Goal: Information Seeking & Learning: Learn about a topic

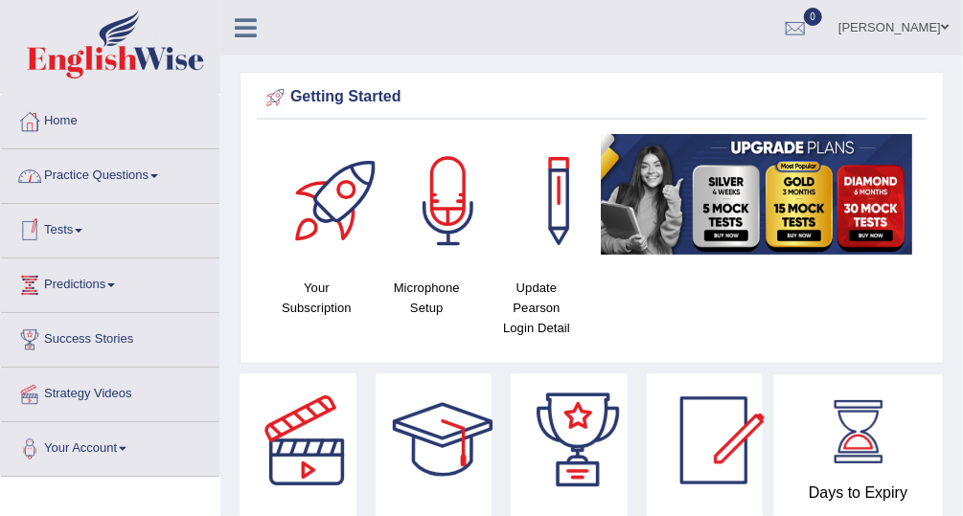
click at [139, 159] on link "Practice Questions" at bounding box center [110, 173] width 218 height 48
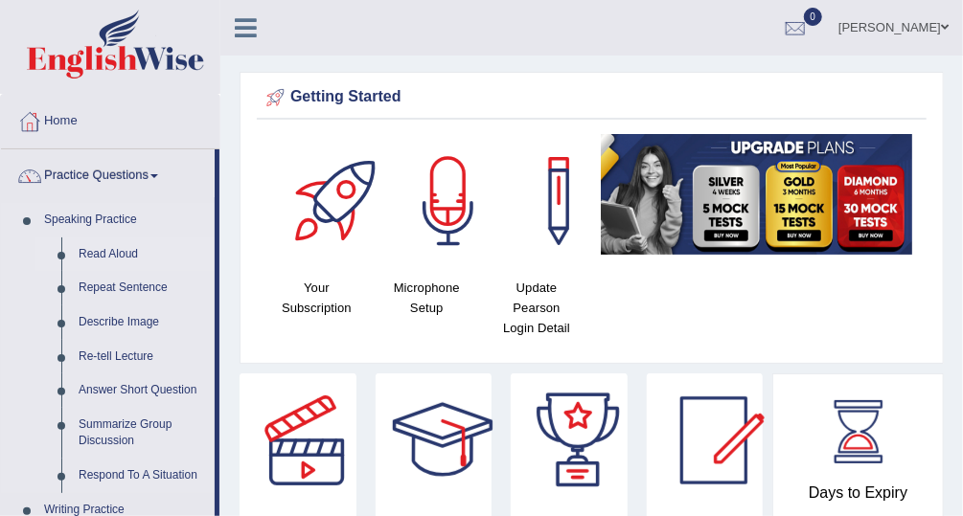
click at [125, 246] on link "Read Aloud" at bounding box center [142, 255] width 145 height 34
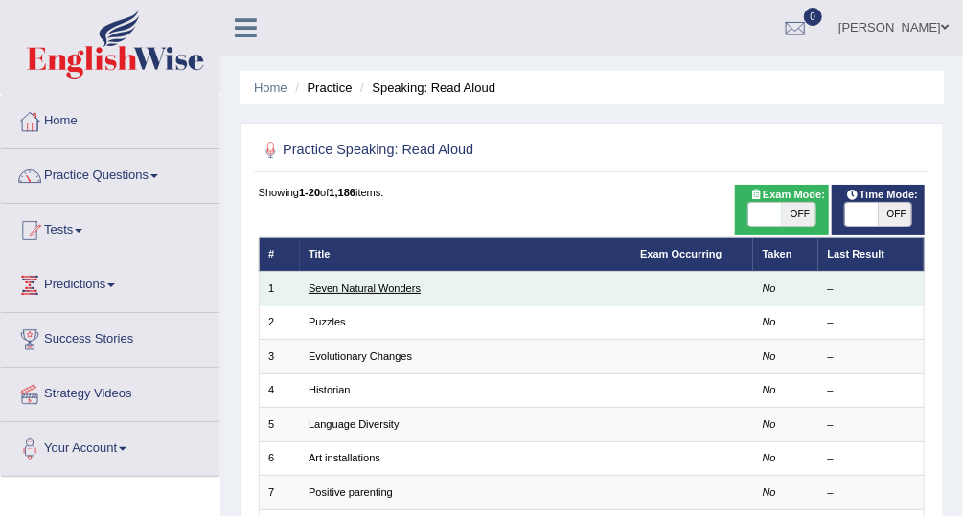
click at [337, 285] on link "Seven Natural Wonders" at bounding box center [364, 288] width 112 height 11
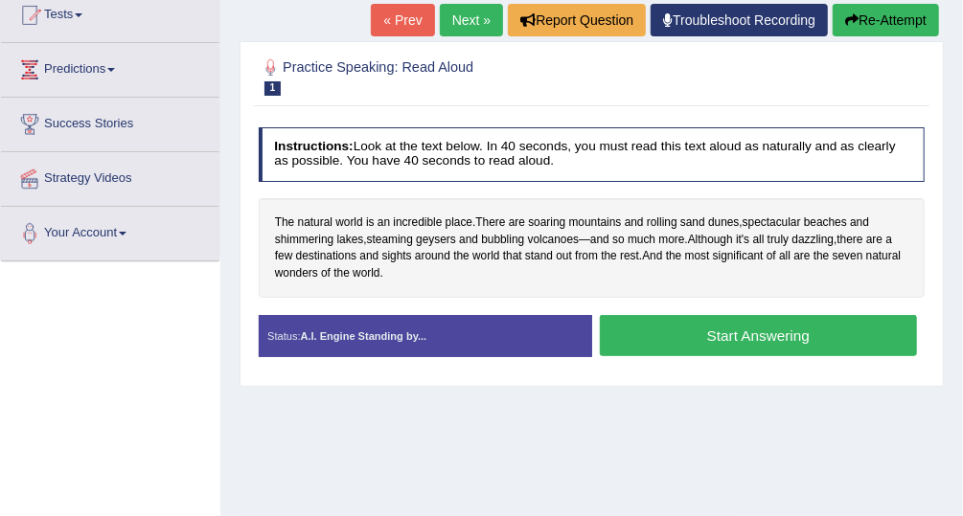
scroll to position [222, 0]
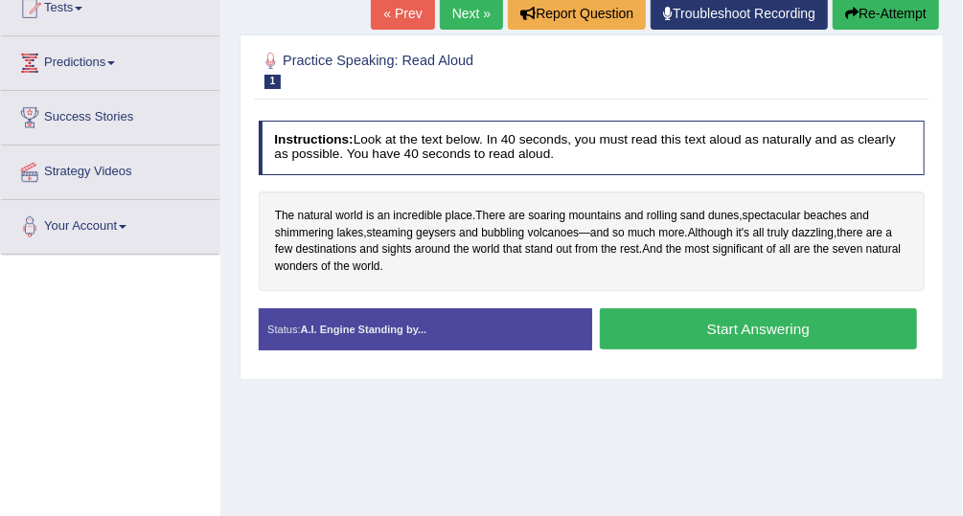
click at [764, 331] on button "Start Answering" at bounding box center [758, 328] width 317 height 41
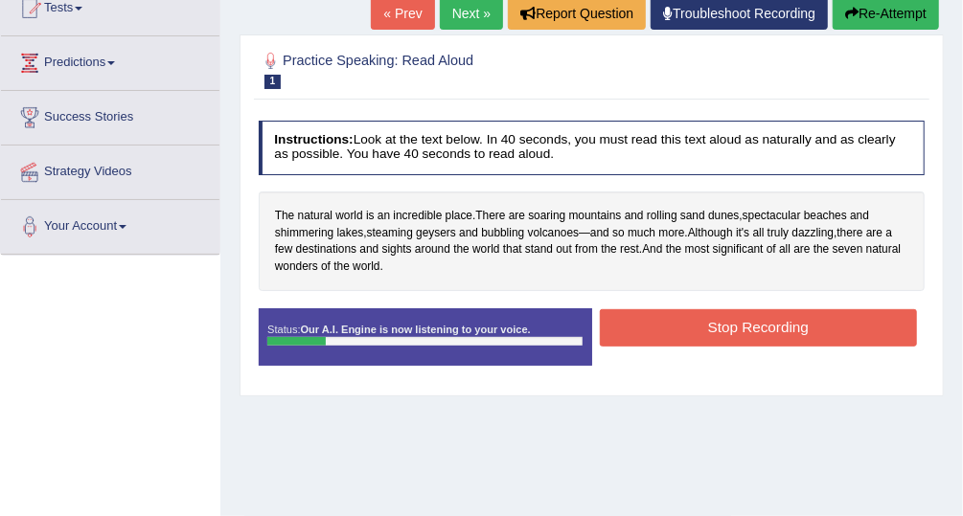
click at [737, 330] on button "Stop Recording" at bounding box center [758, 327] width 317 height 37
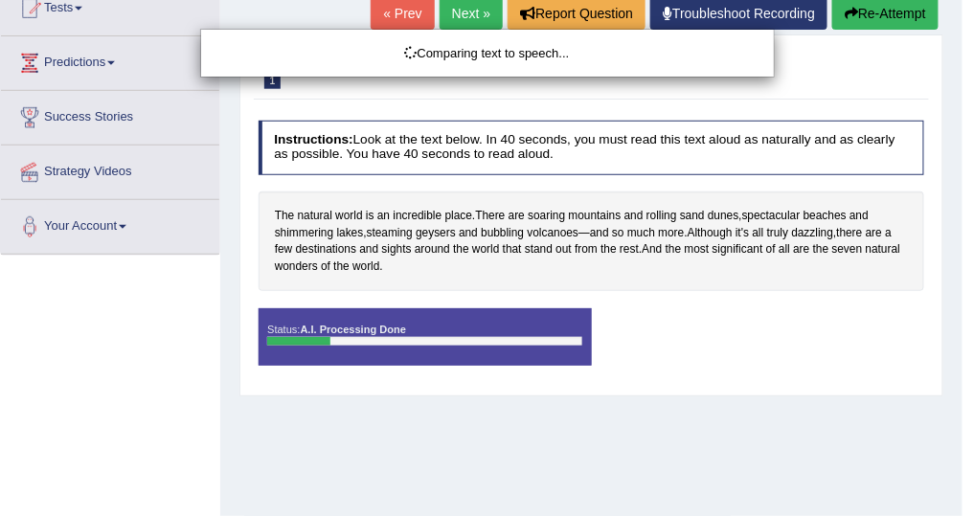
click at [268, 340] on div "Comparing text to speech..." at bounding box center [487, 258] width 974 height 516
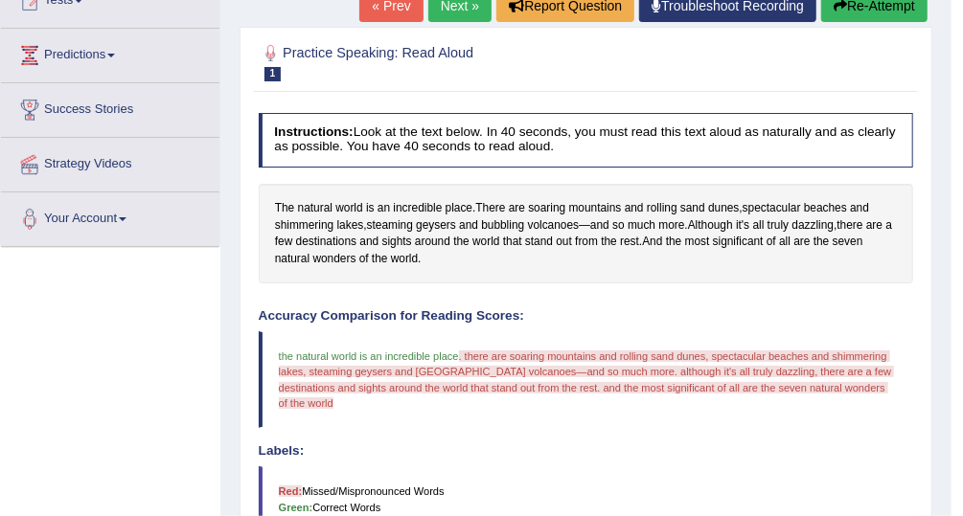
scroll to position [160, 0]
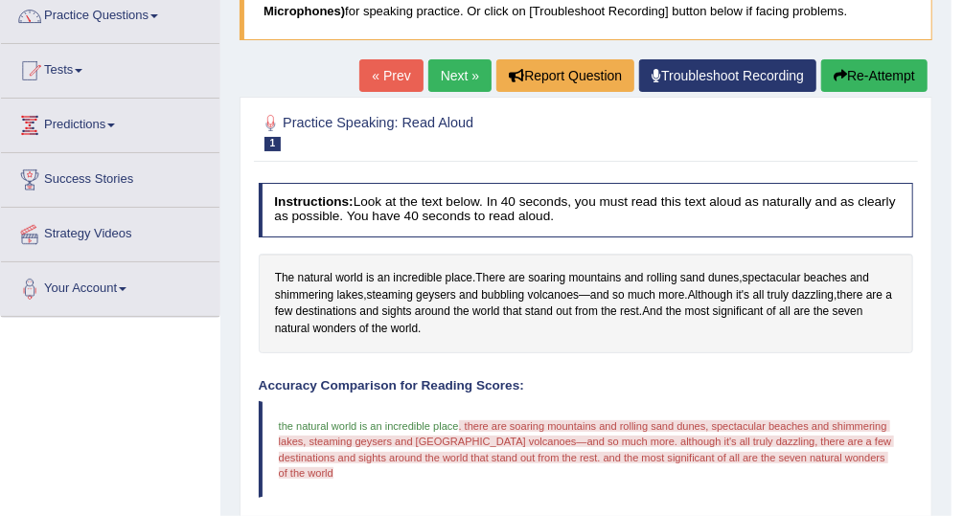
click at [472, 77] on link "Next »" at bounding box center [459, 75] width 63 height 33
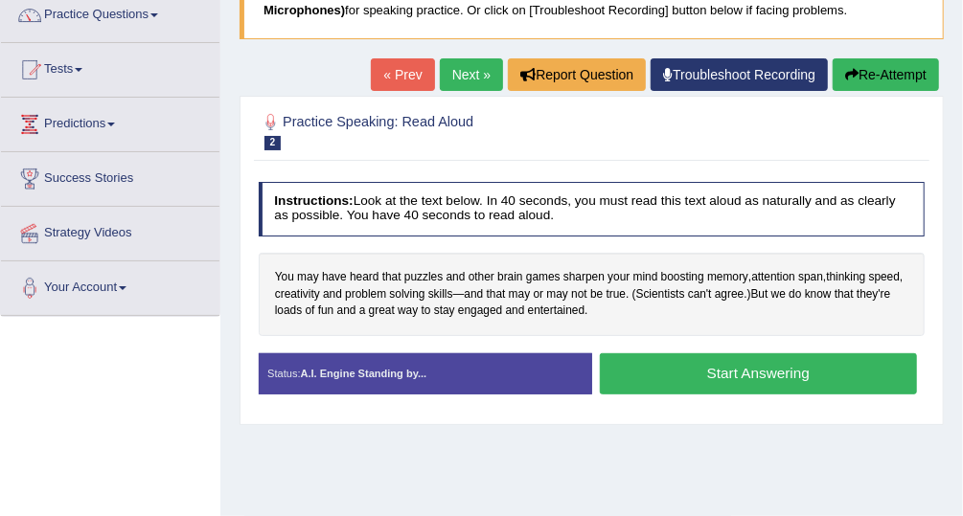
scroll to position [166, 0]
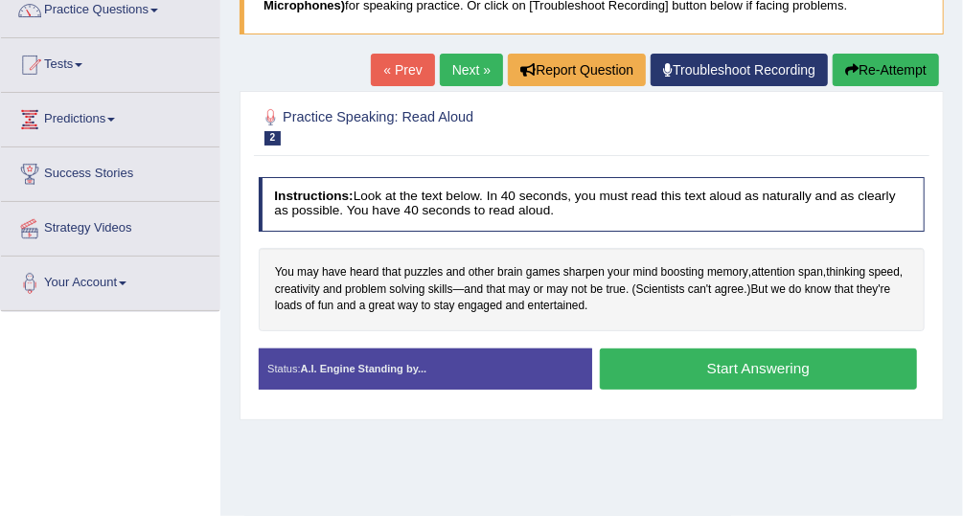
click at [694, 370] on button "Start Answering" at bounding box center [758, 369] width 317 height 41
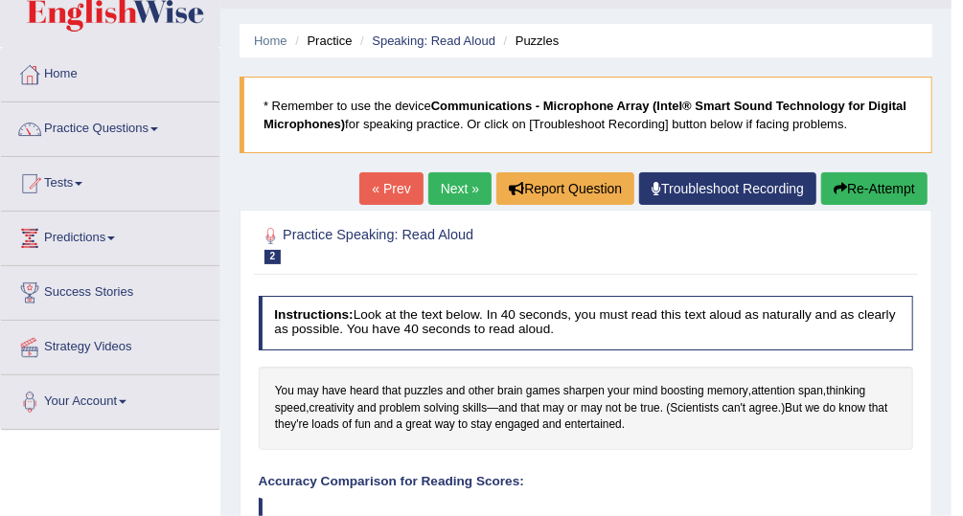
scroll to position [37, 0]
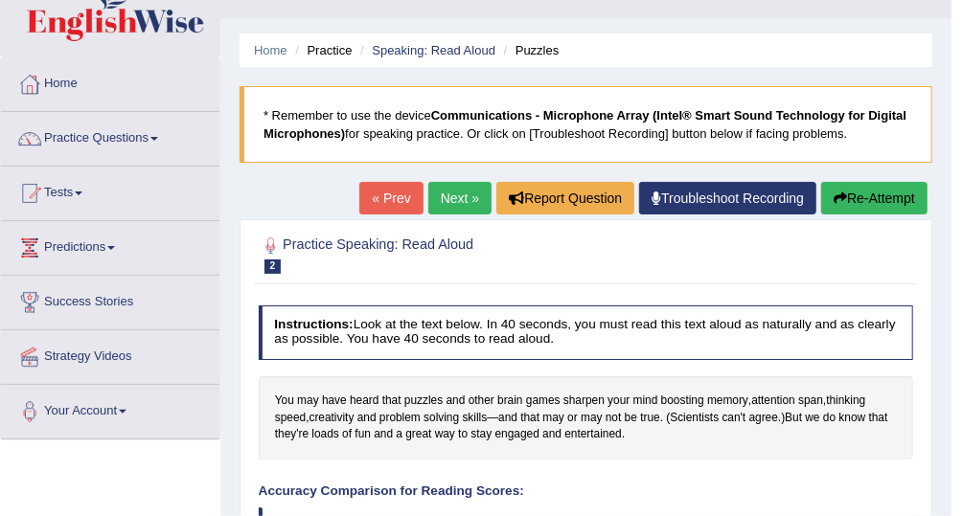
click at [458, 198] on link "Next »" at bounding box center [459, 198] width 63 height 33
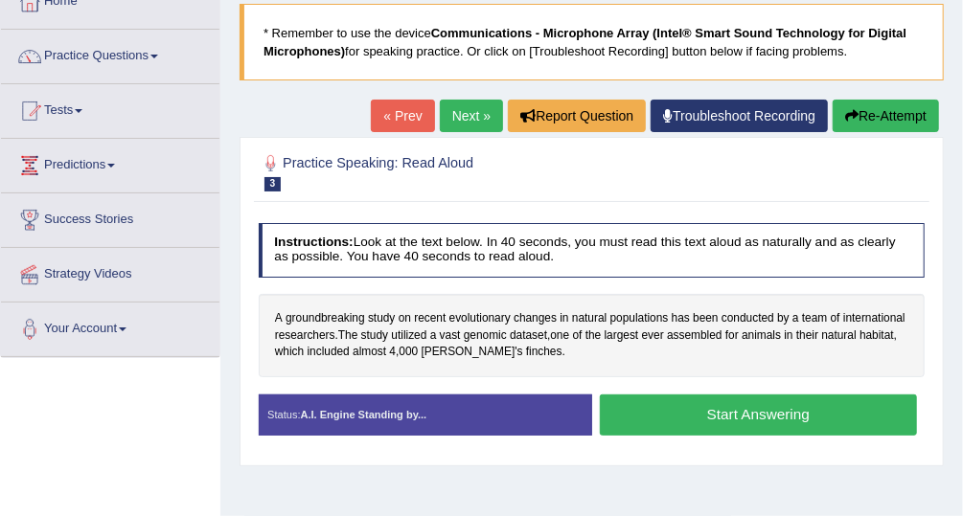
scroll to position [134, 0]
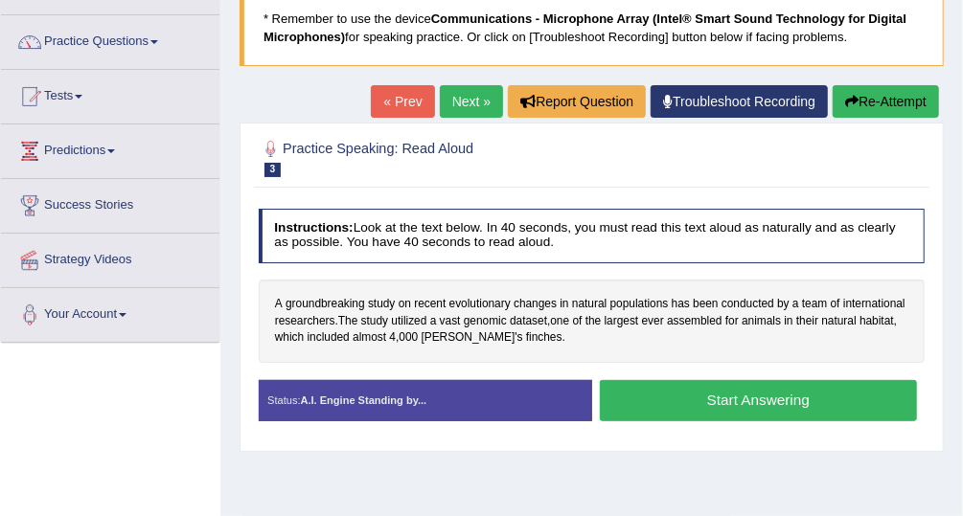
click at [777, 404] on button "Start Answering" at bounding box center [758, 400] width 317 height 41
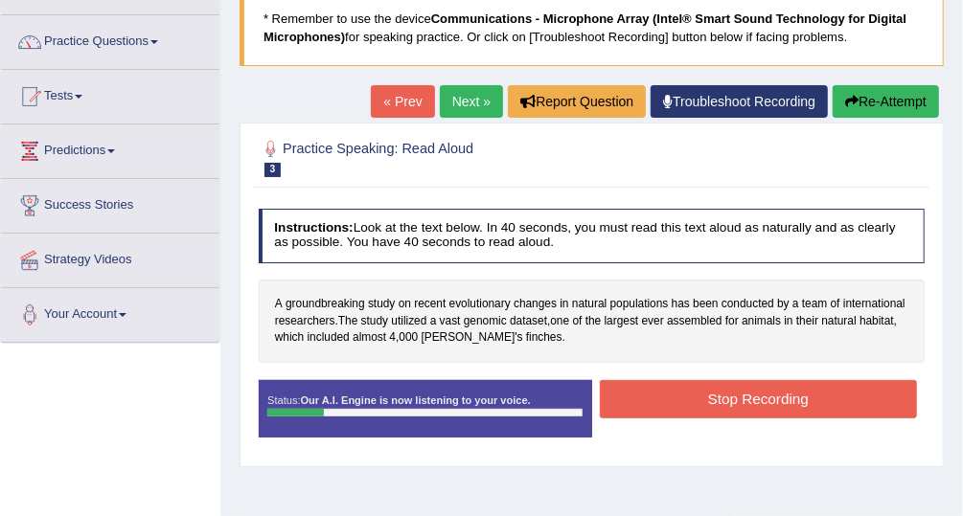
click at [723, 400] on button "Stop Recording" at bounding box center [758, 398] width 317 height 37
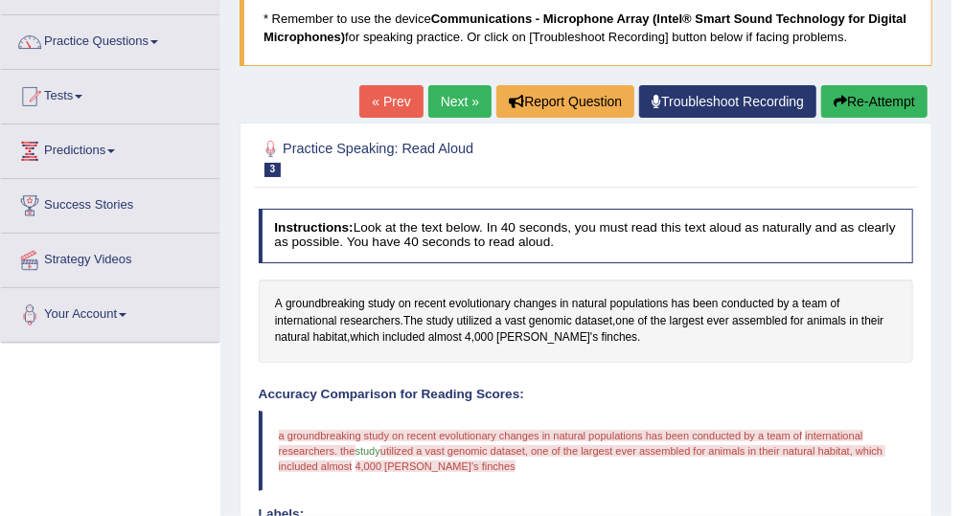
click at [848, 94] on button "Re-Attempt" at bounding box center [874, 101] width 106 height 33
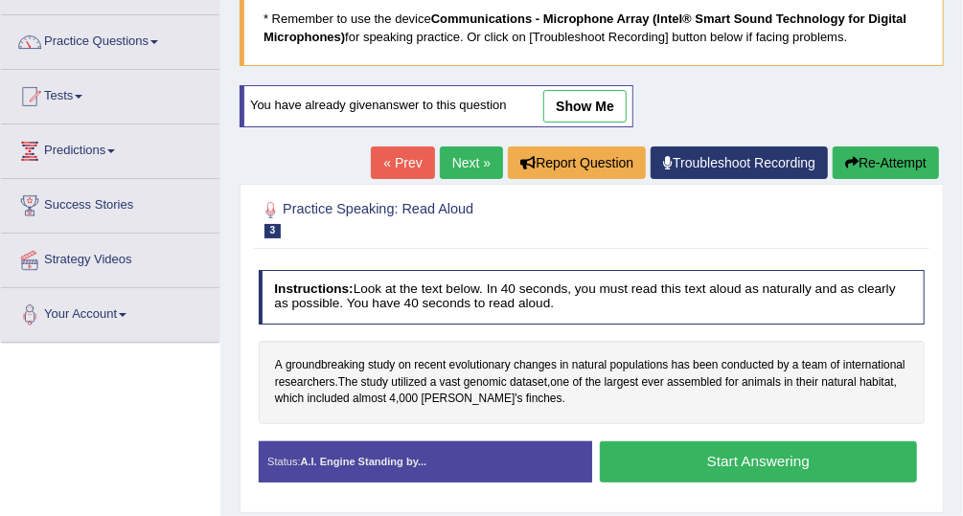
scroll to position [134, 0]
click at [713, 456] on button "Start Answering" at bounding box center [758, 462] width 317 height 41
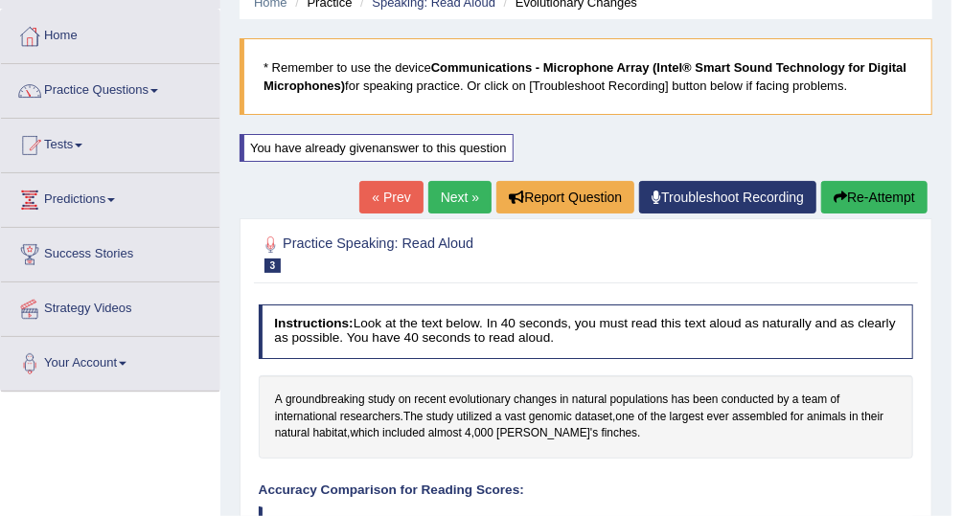
scroll to position [81, 0]
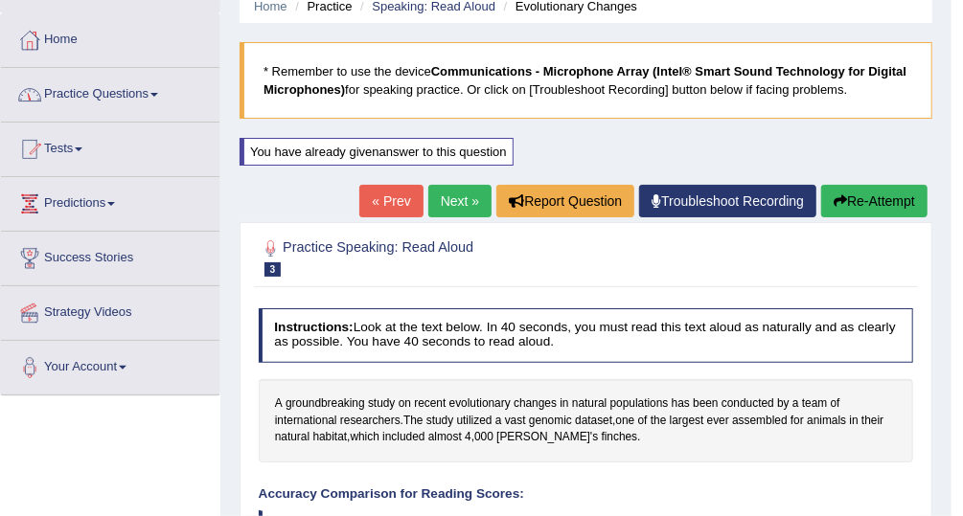
click at [159, 85] on link "Practice Questions" at bounding box center [110, 92] width 218 height 48
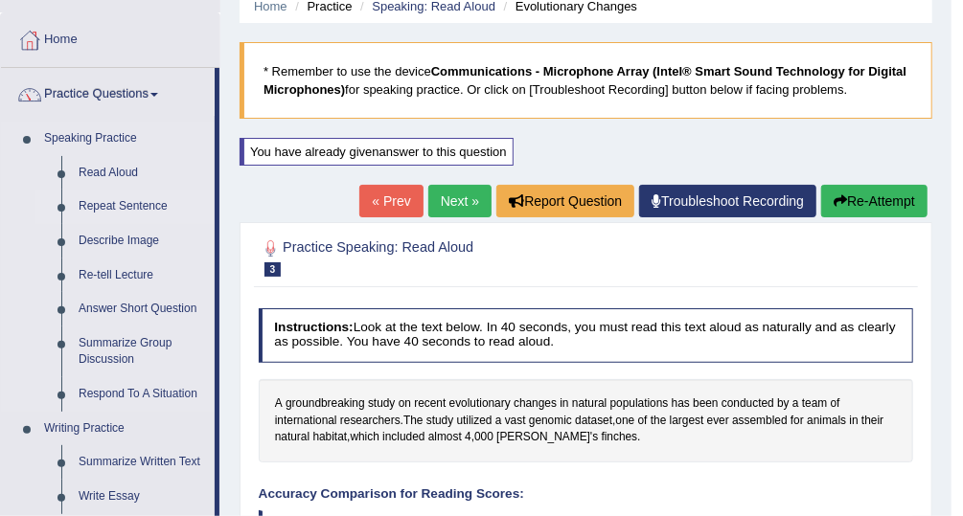
click at [133, 205] on link "Repeat Sentence" at bounding box center [142, 207] width 145 height 34
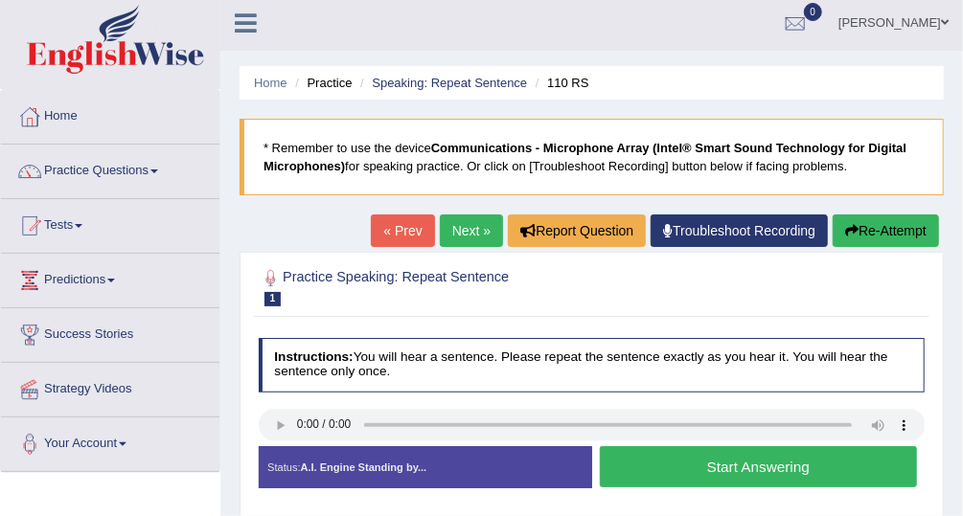
scroll to position [3, 0]
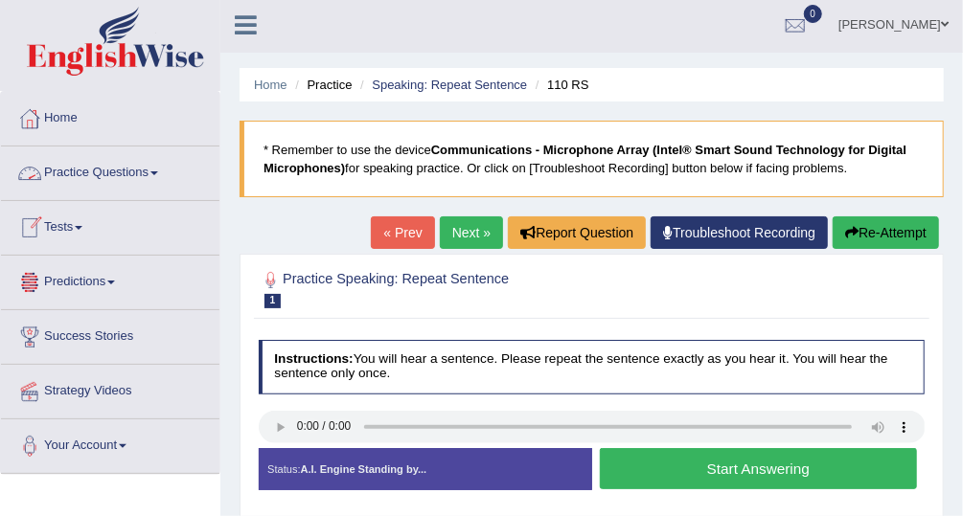
click at [102, 175] on link "Practice Questions" at bounding box center [110, 171] width 218 height 48
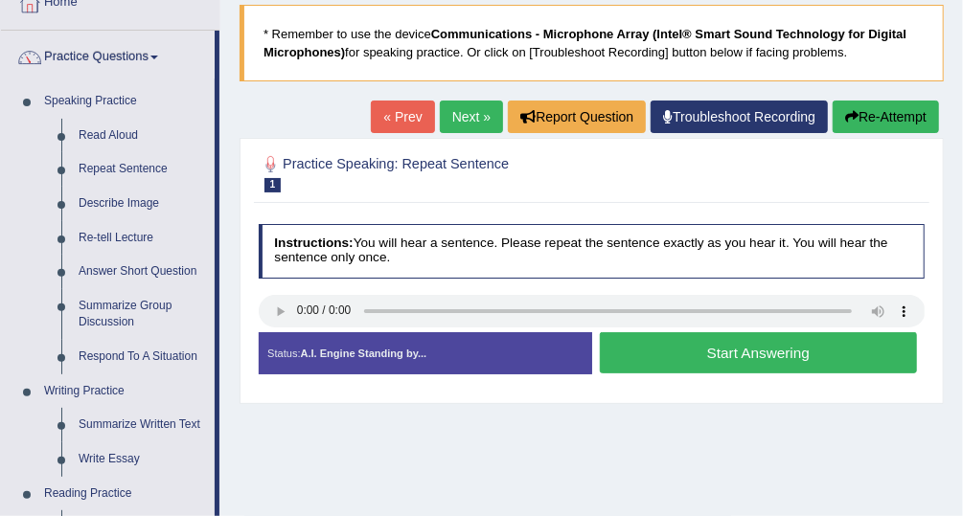
scroll to position [103, 0]
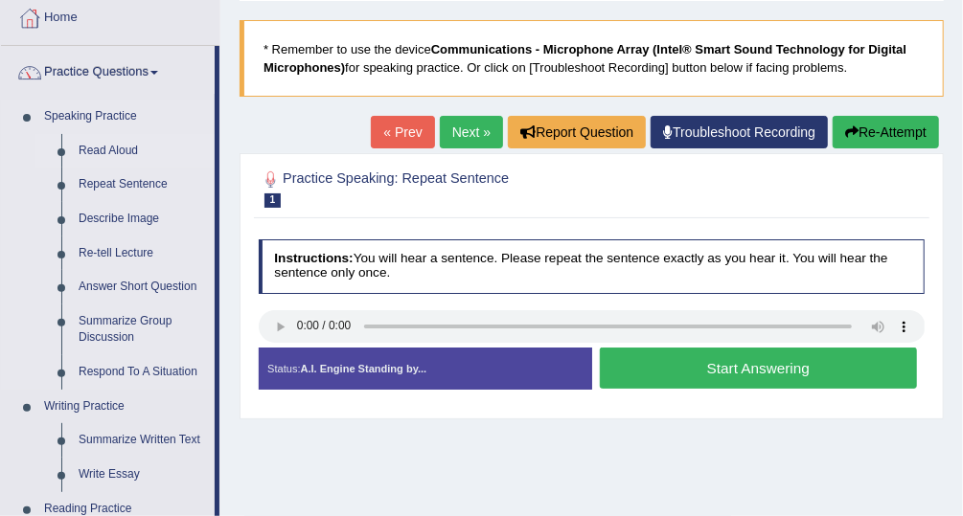
click at [116, 147] on link "Read Aloud" at bounding box center [142, 151] width 145 height 34
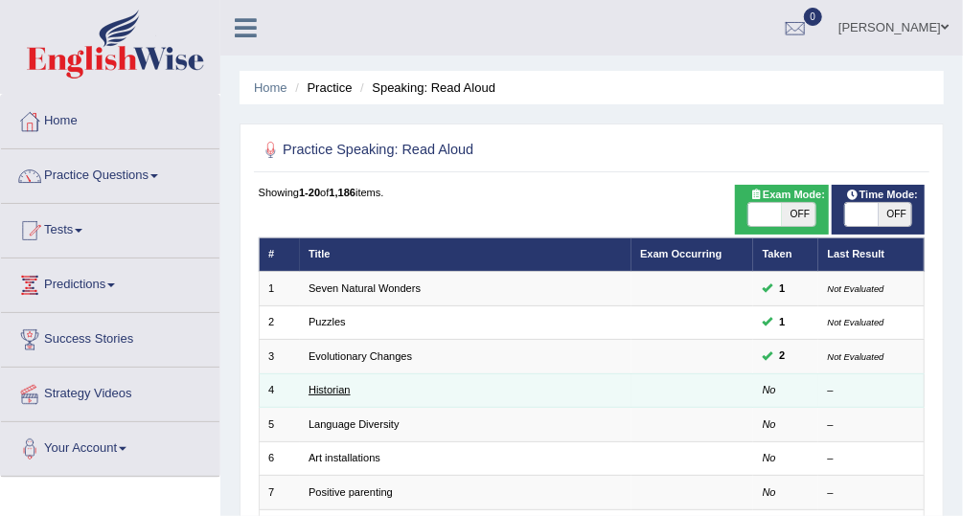
click at [334, 386] on link "Historian" at bounding box center [329, 389] width 42 height 11
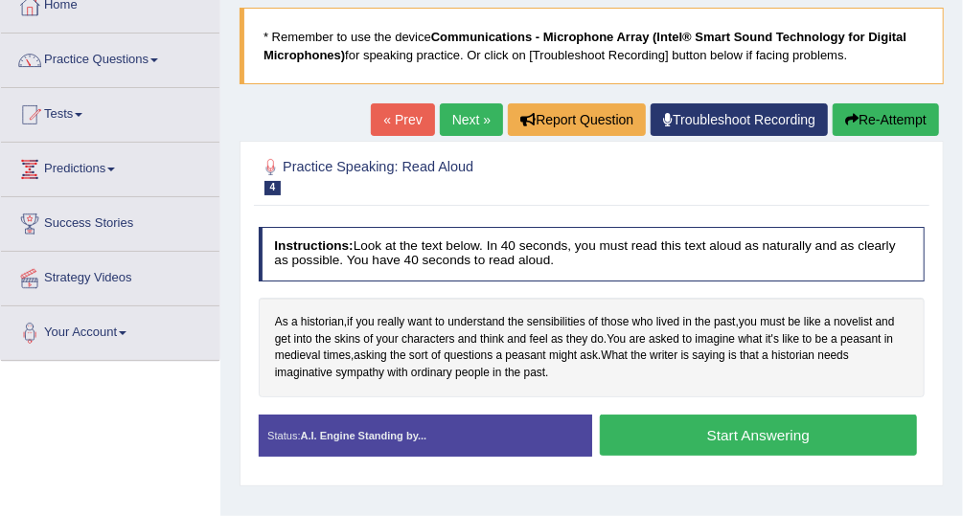
scroll to position [125, 0]
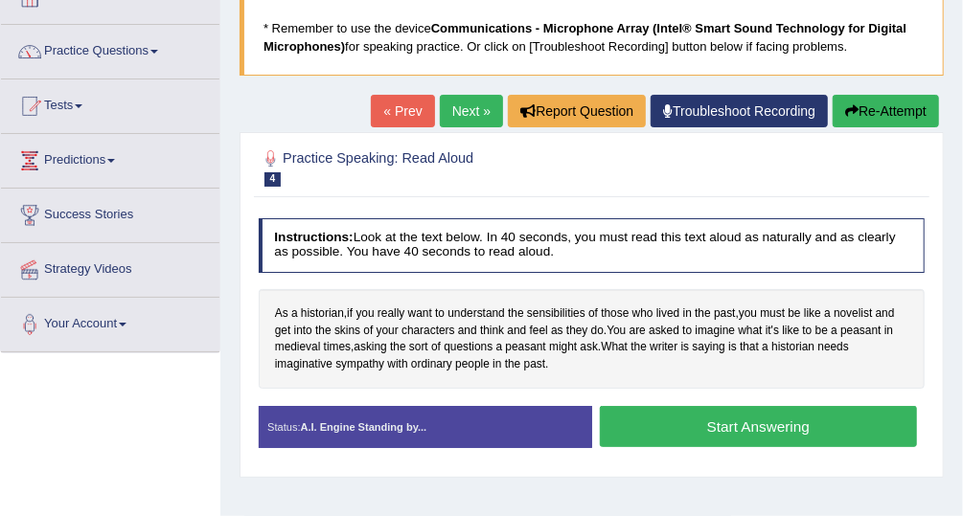
click at [667, 423] on button "Start Answering" at bounding box center [758, 426] width 317 height 41
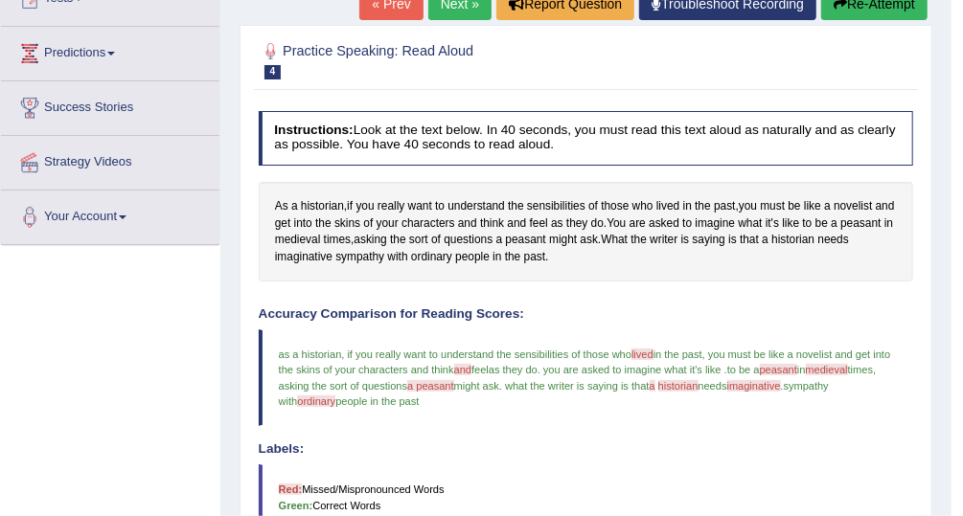
scroll to position [195, 0]
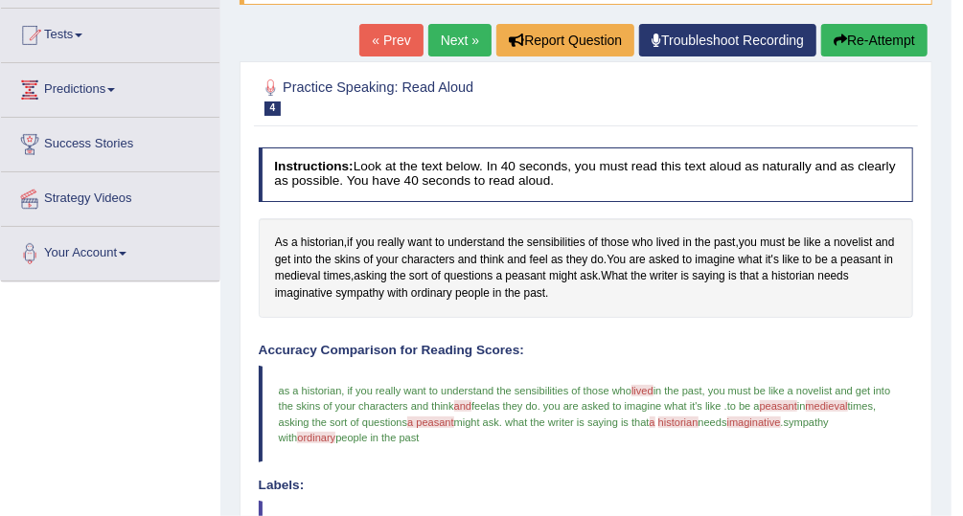
click at [721, 34] on link "Troubleshoot Recording" at bounding box center [727, 40] width 177 height 33
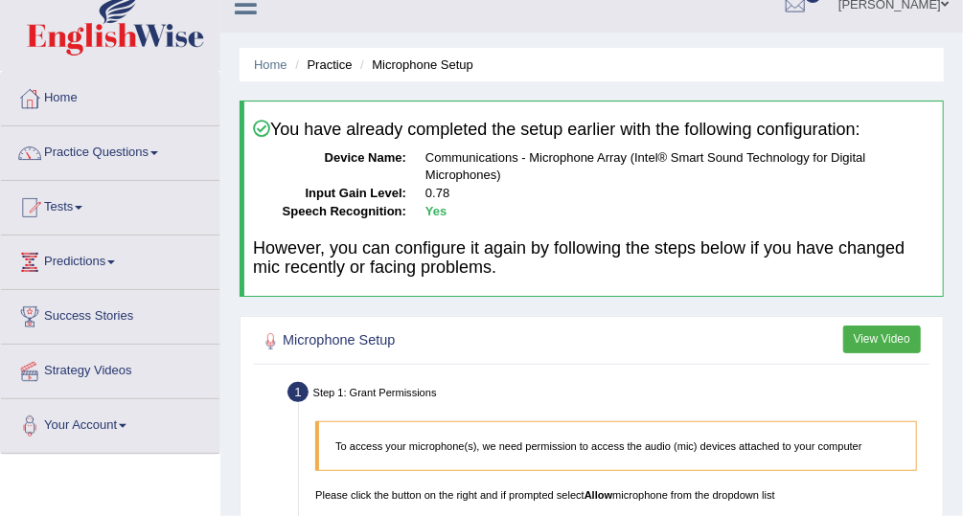
scroll to position [12, 0]
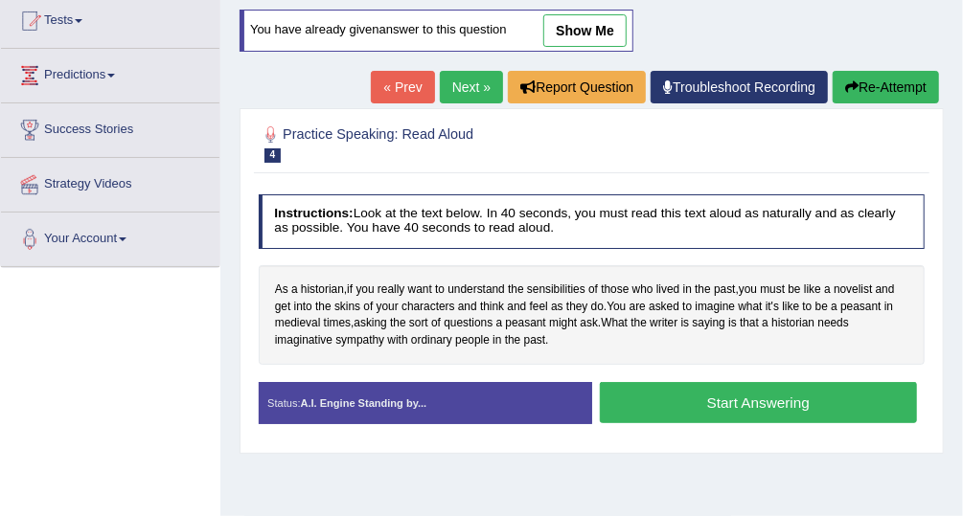
click at [480, 87] on link "Next »" at bounding box center [471, 87] width 63 height 33
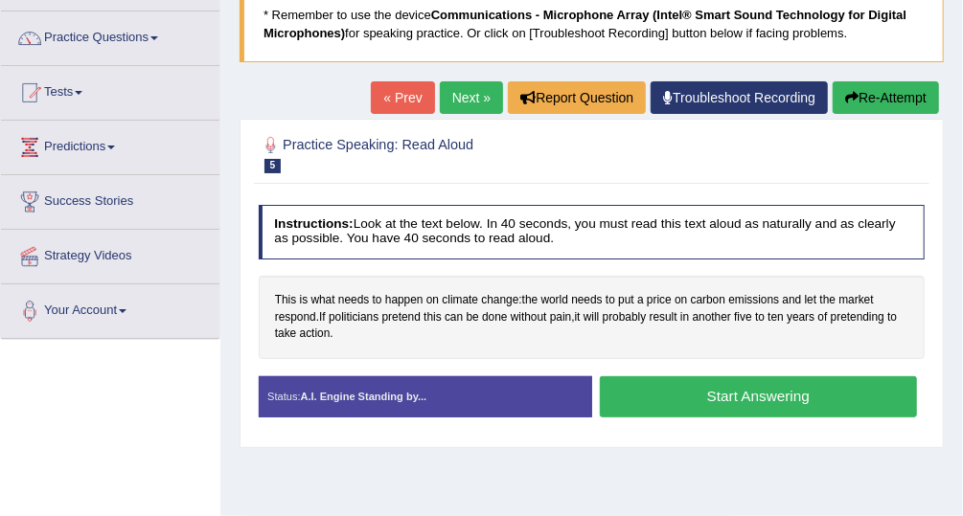
scroll to position [140, 0]
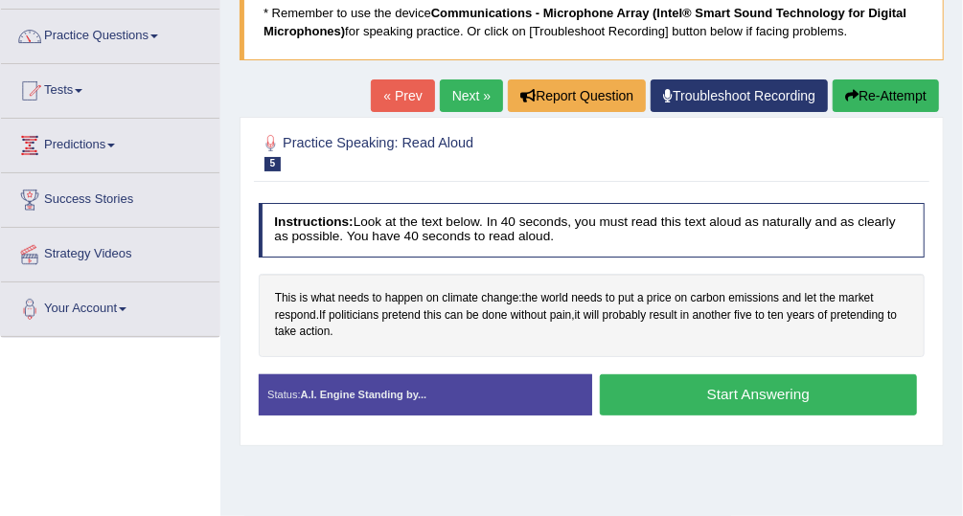
click at [706, 385] on button "Start Answering" at bounding box center [758, 395] width 317 height 41
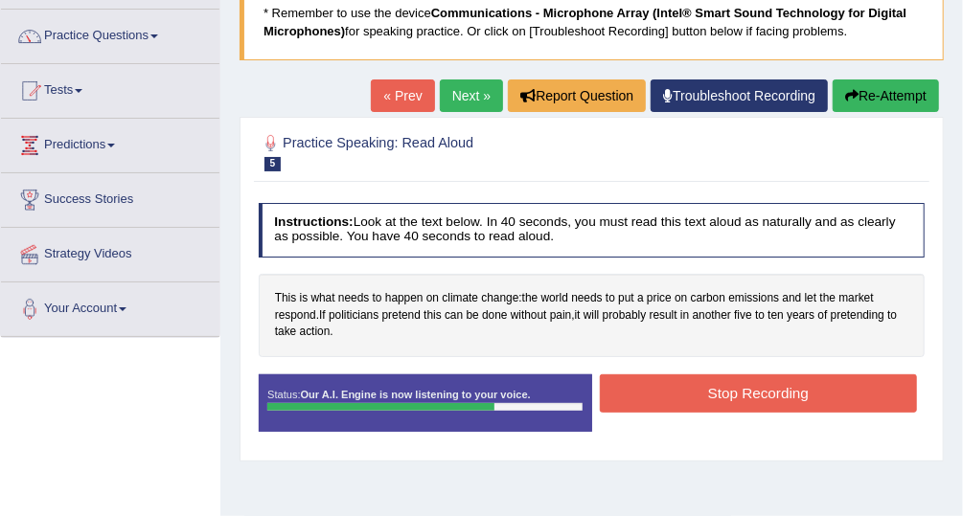
click at [744, 400] on button "Stop Recording" at bounding box center [758, 393] width 317 height 37
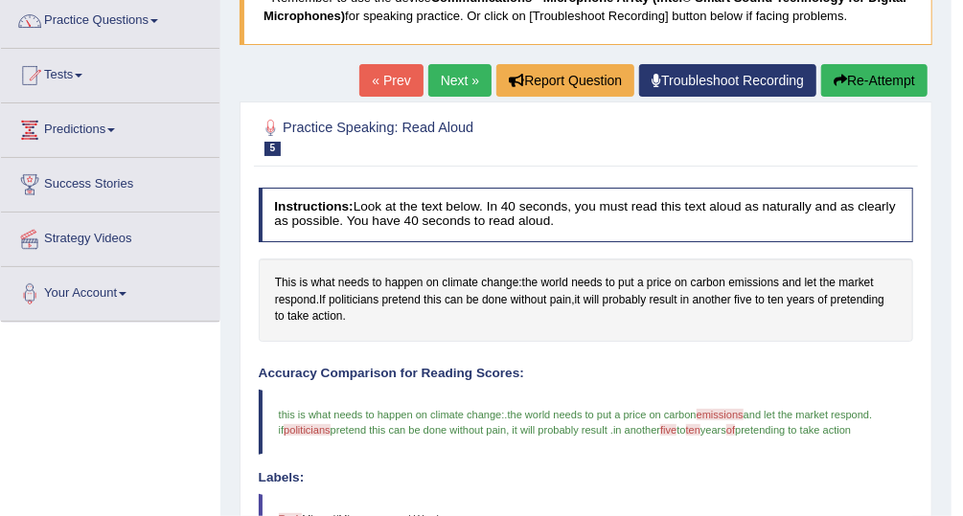
scroll to position [154, 0]
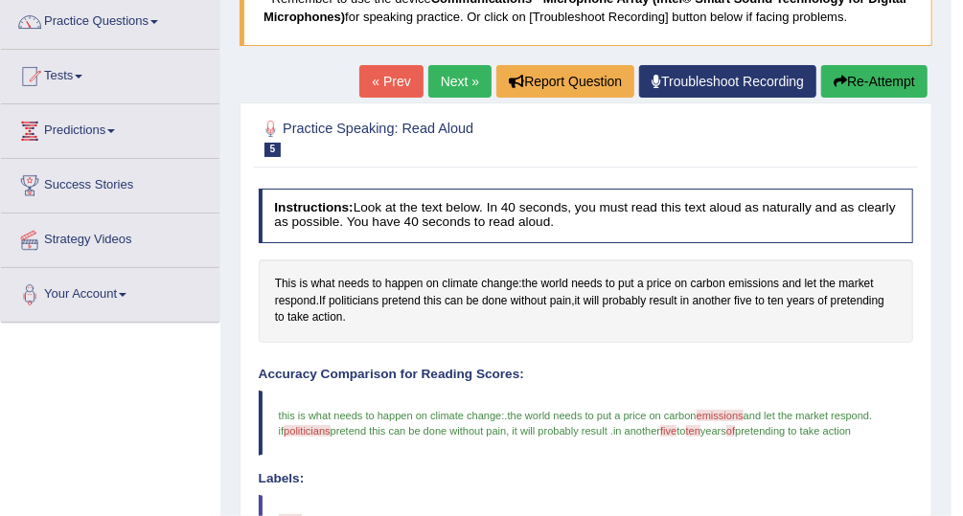
click at [458, 80] on link "Next »" at bounding box center [459, 81] width 63 height 33
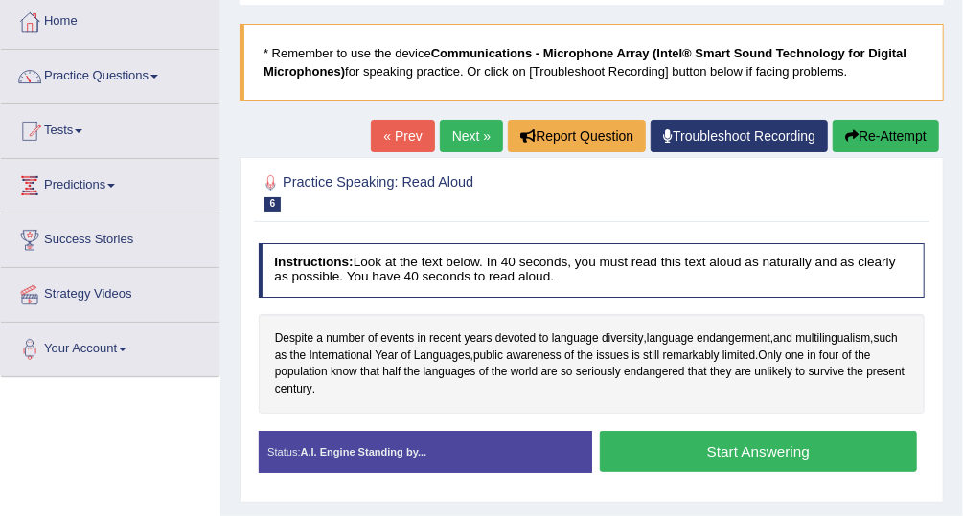
scroll to position [102, 0]
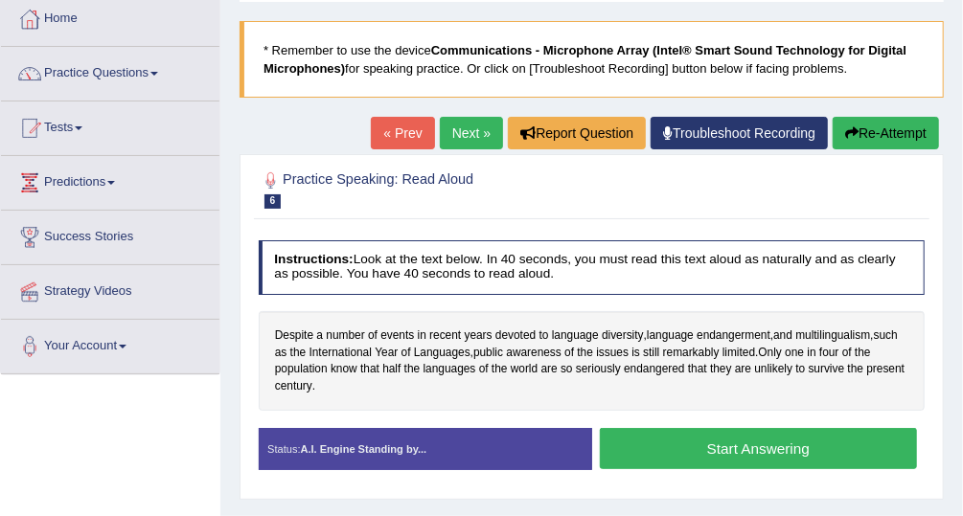
click at [663, 142] on link "Troubleshoot Recording" at bounding box center [738, 133] width 177 height 33
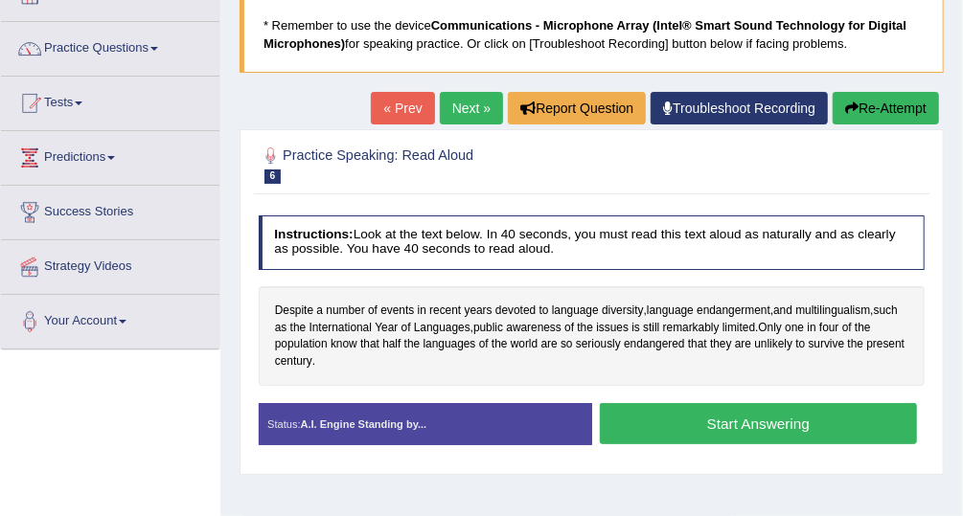
scroll to position [128, 0]
